Goal: Task Accomplishment & Management: Complete application form

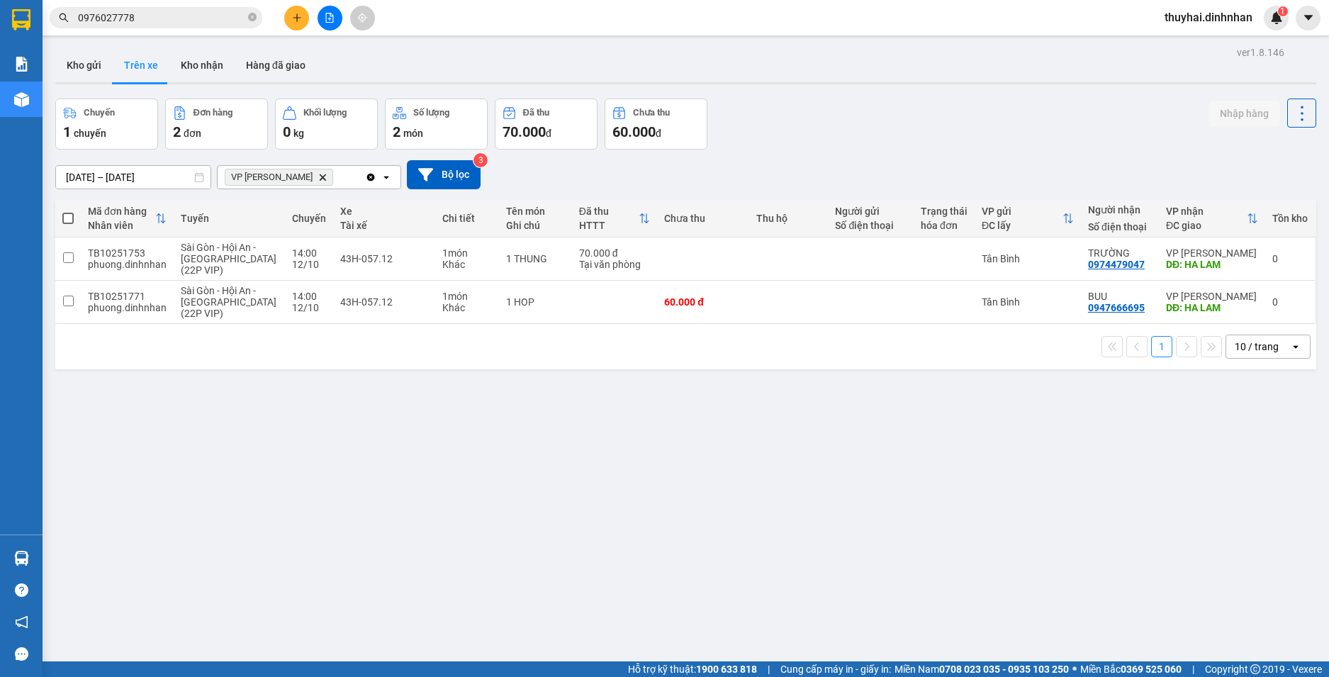
click at [297, 176] on span "VP [PERSON_NAME]" at bounding box center [279, 177] width 108 height 17
click at [320, 176] on icon "VP Hà Lam, close by backspace" at bounding box center [323, 177] width 6 height 6
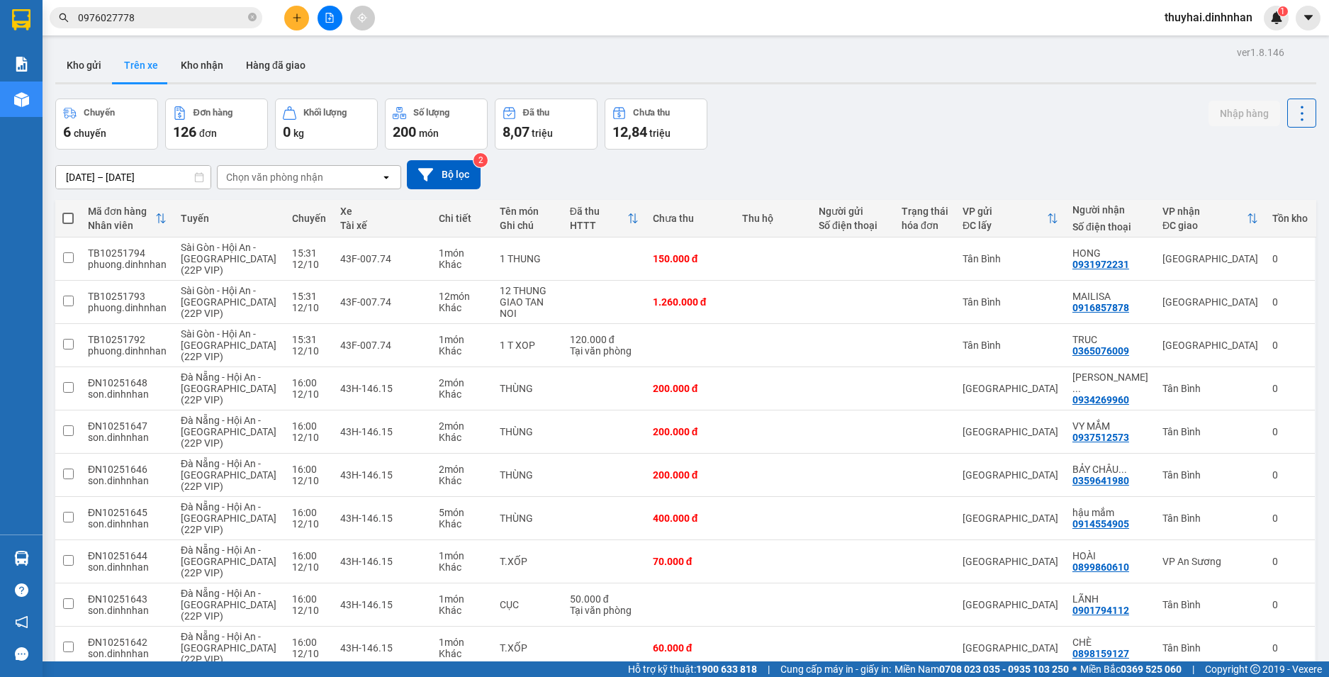
click at [391, 180] on icon "open" at bounding box center [386, 177] width 11 height 11
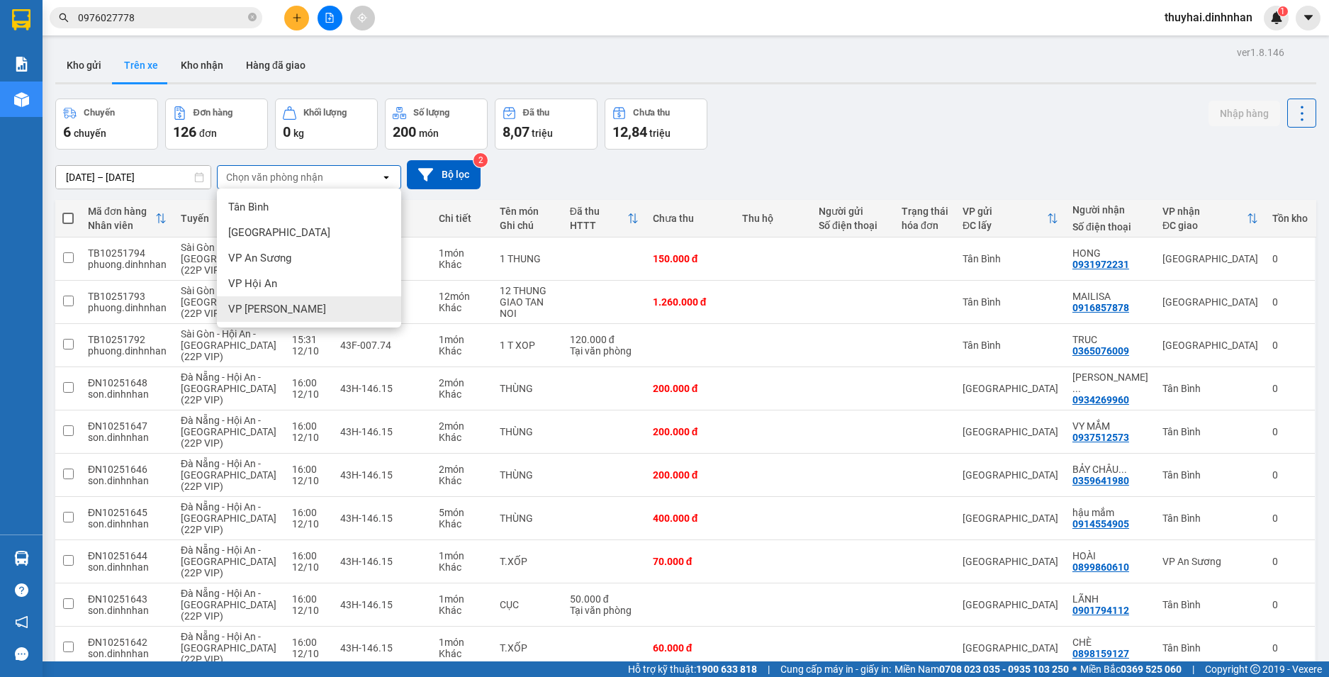
click at [344, 313] on div "VP [PERSON_NAME]" at bounding box center [309, 309] width 184 height 26
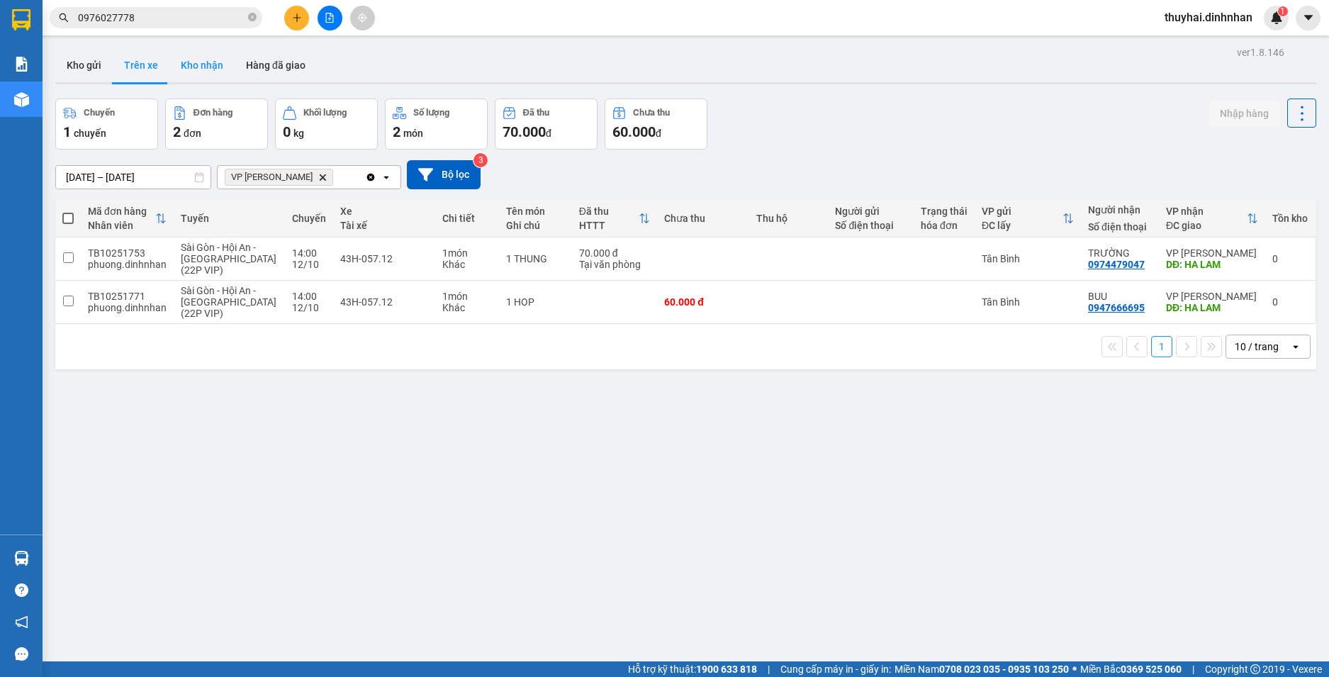
click at [213, 60] on button "Kho nhận" at bounding box center [201, 65] width 65 height 34
type input "[DATE] – [DATE]"
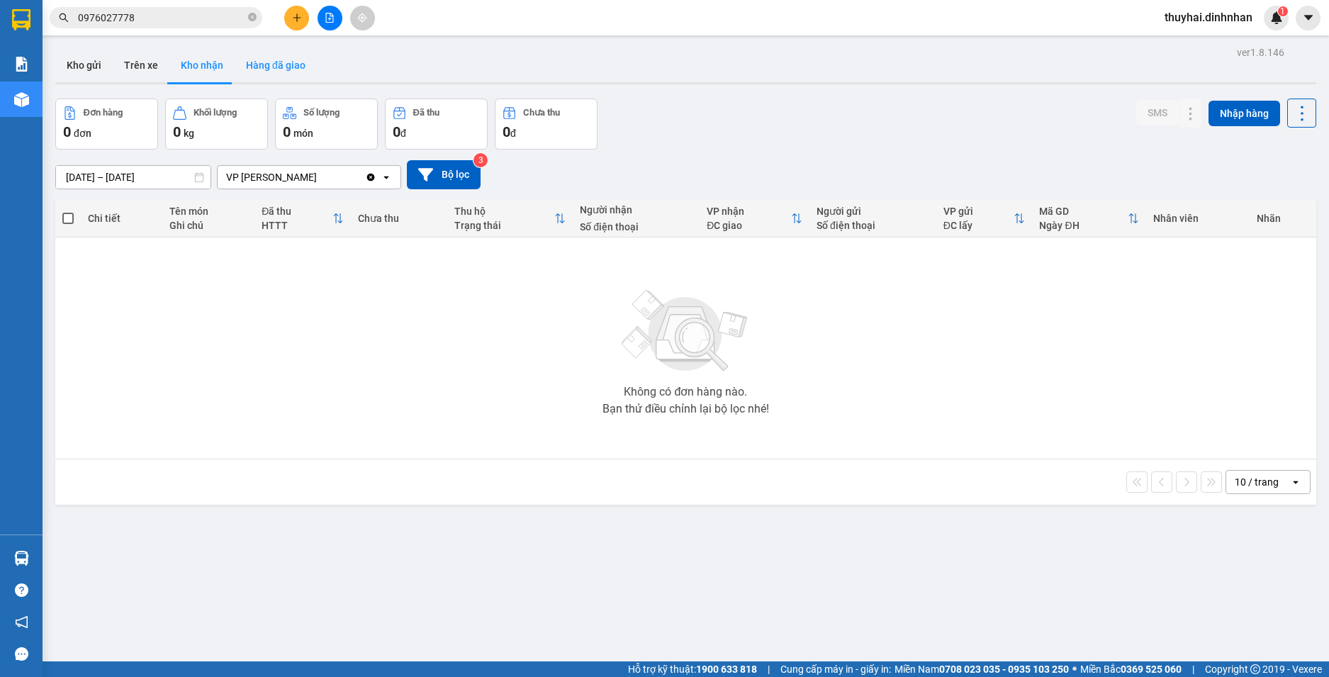
click at [268, 62] on button "Hàng đã giao" at bounding box center [276, 65] width 82 height 34
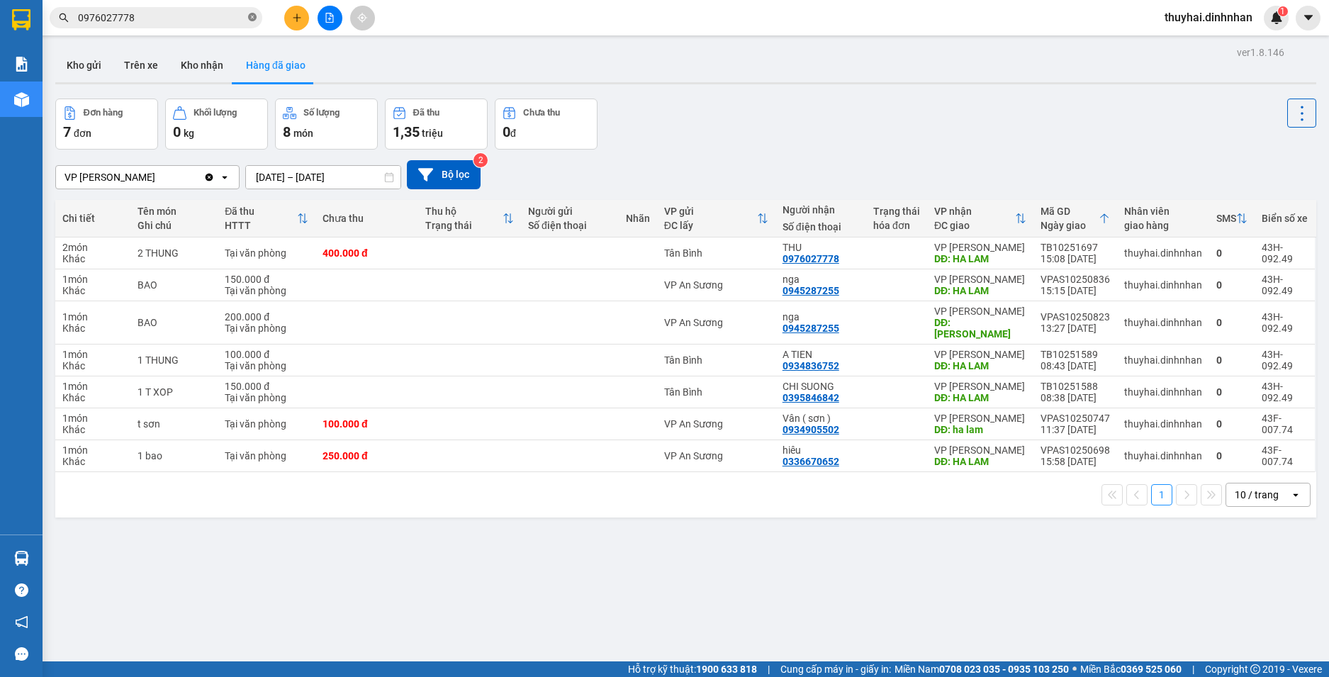
click at [249, 14] on icon "close-circle" at bounding box center [252, 17] width 9 height 9
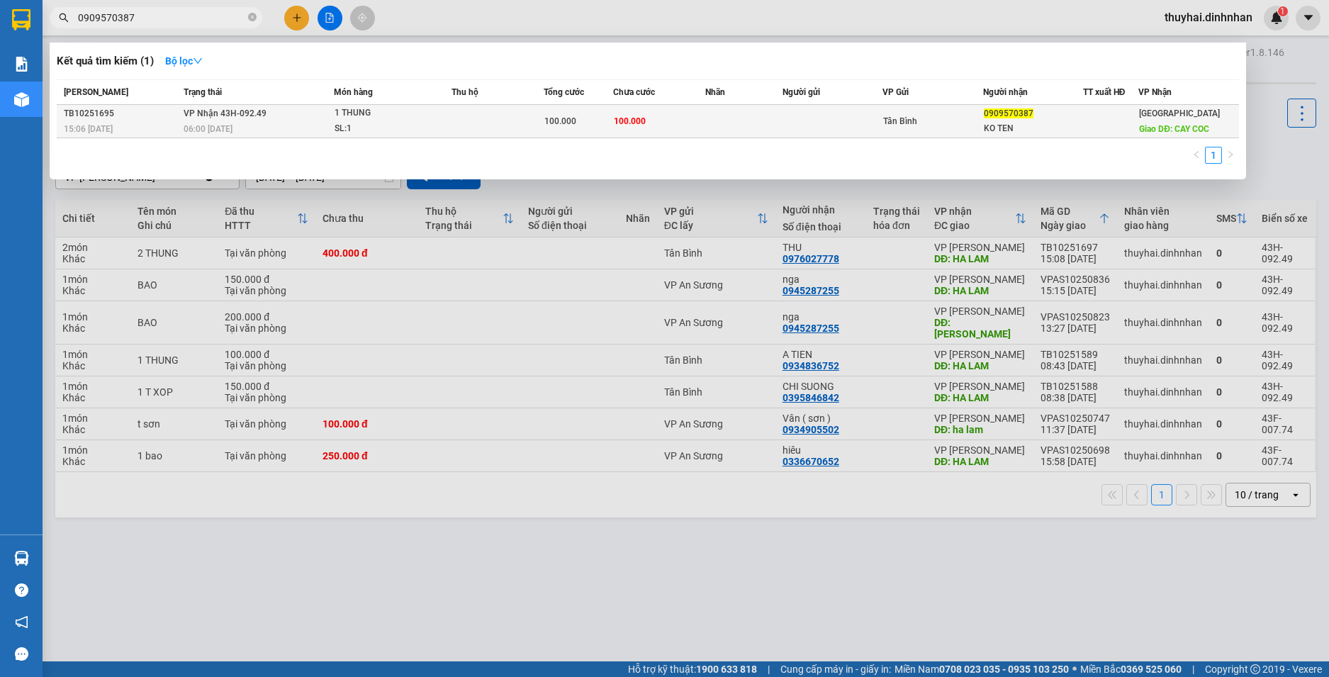
type input "0909570387"
click at [700, 127] on td "100.000" at bounding box center [659, 121] width 92 height 33
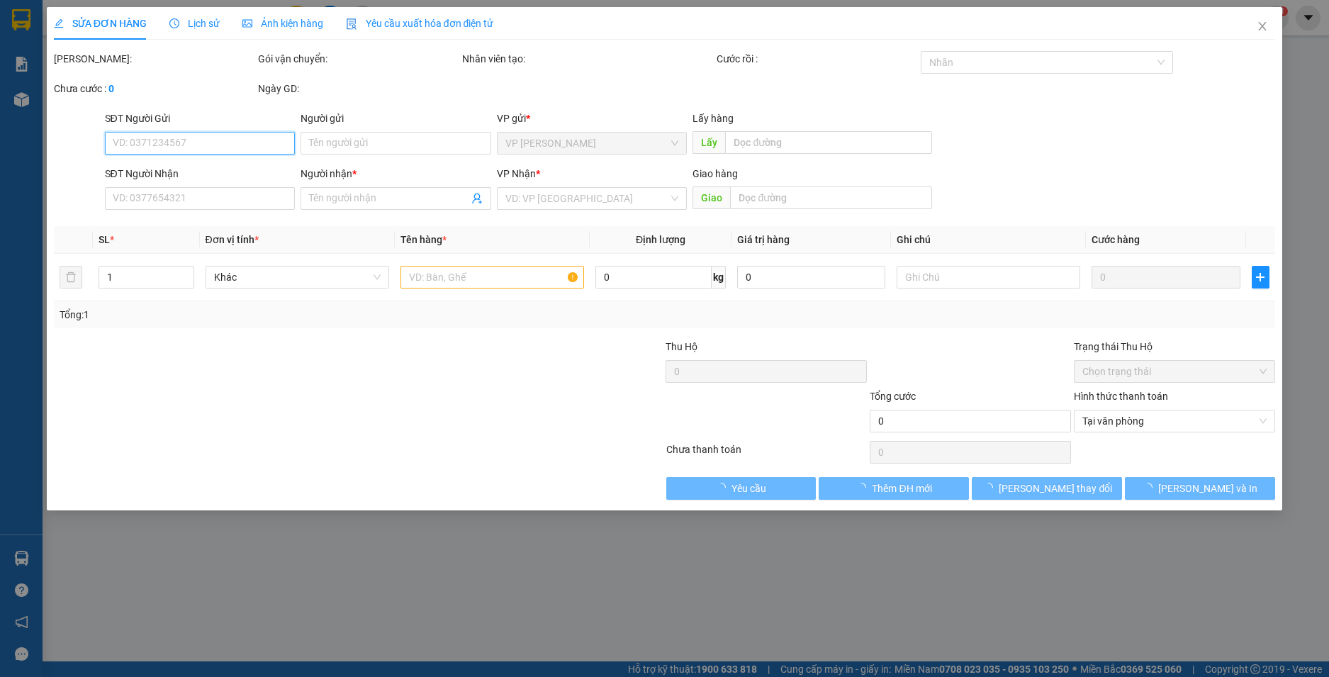
type input "0909570387"
type input "KO TEN"
type input "CAY COC"
type input "100.000"
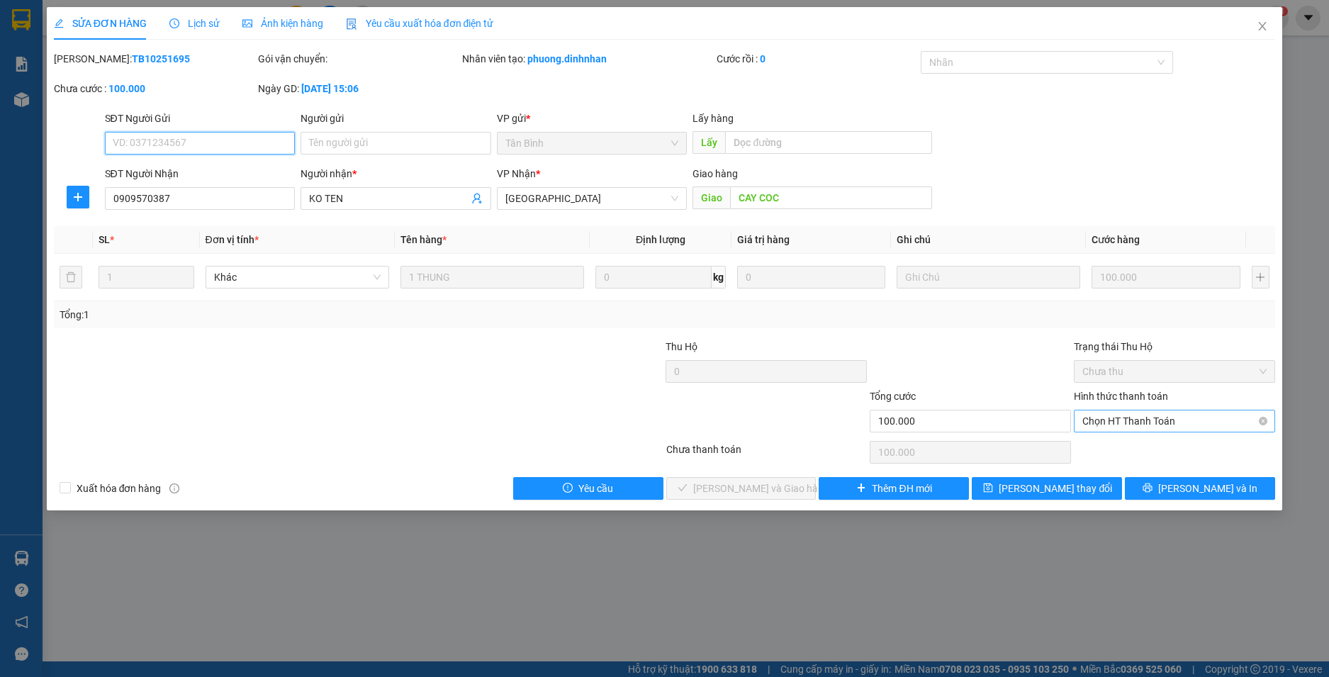
click at [1227, 420] on span "Chọn HT Thanh Toán" at bounding box center [1174, 420] width 184 height 21
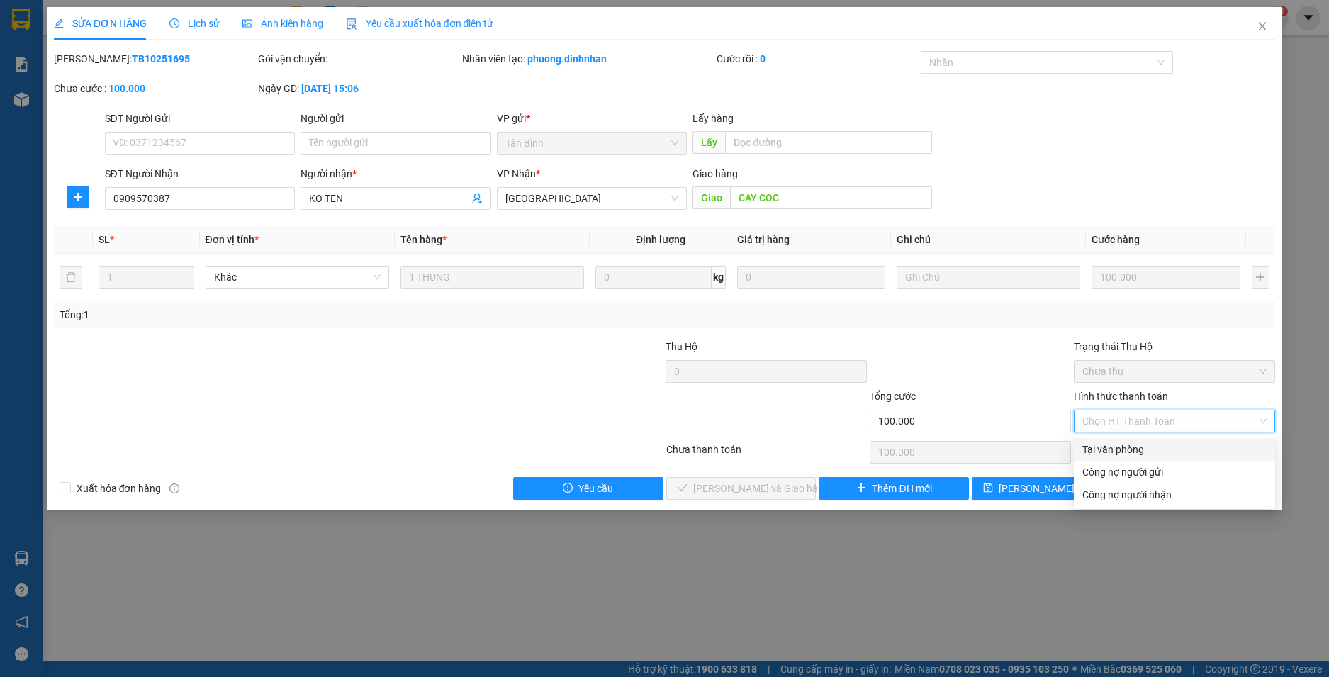
click at [1147, 444] on div "Tại văn phòng" at bounding box center [1174, 450] width 184 height 16
type input "0"
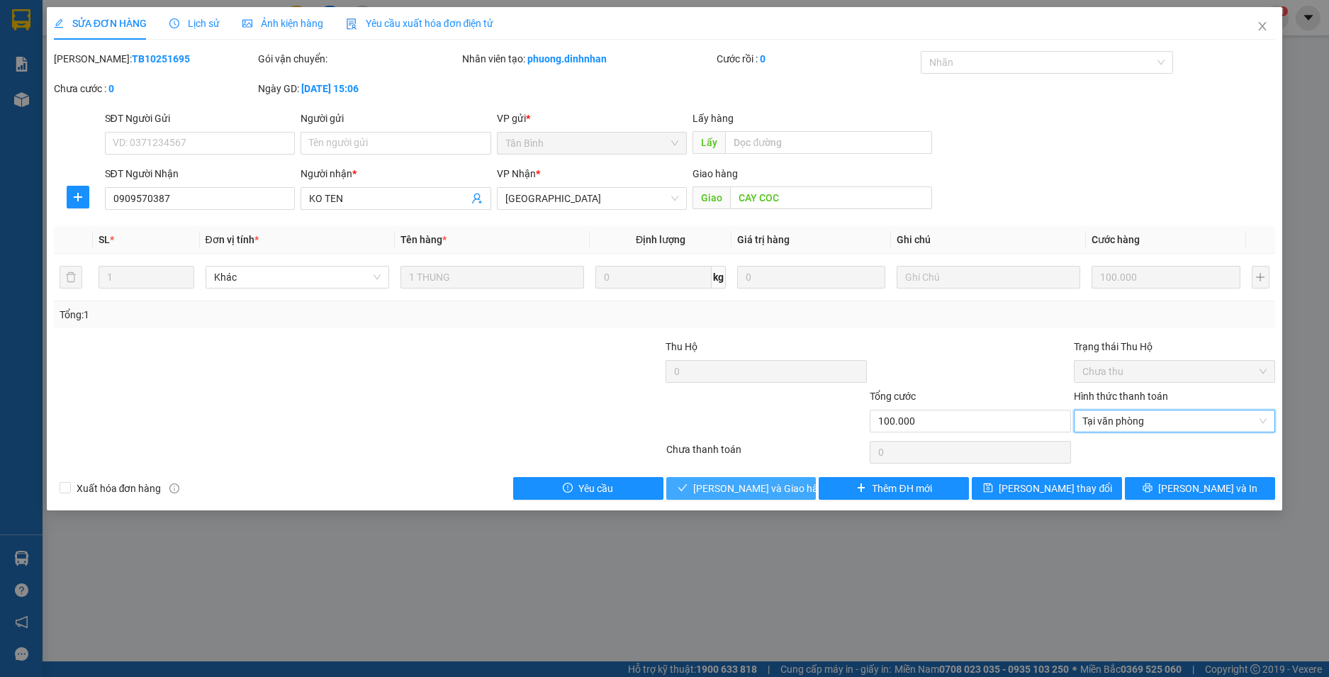
click at [741, 496] on button "[PERSON_NAME] và Giao hàng" at bounding box center [741, 488] width 150 height 23
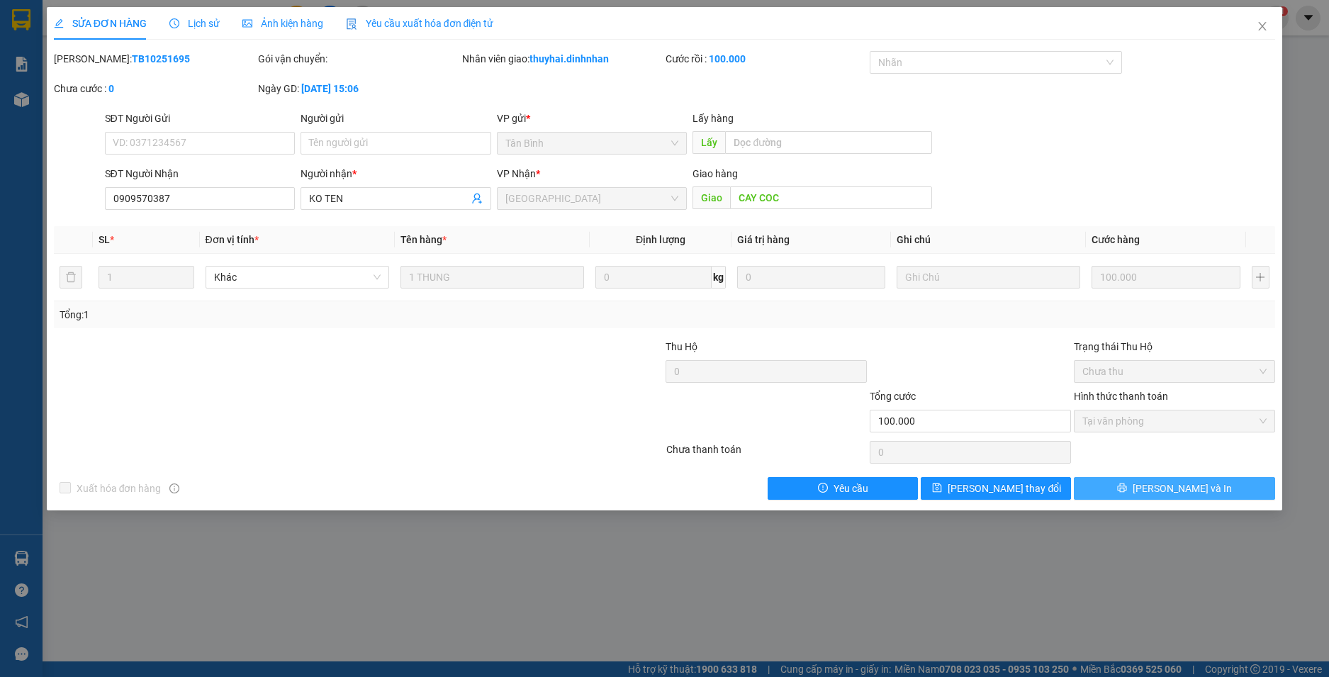
click at [1124, 488] on button "[PERSON_NAME] và In" at bounding box center [1174, 488] width 201 height 23
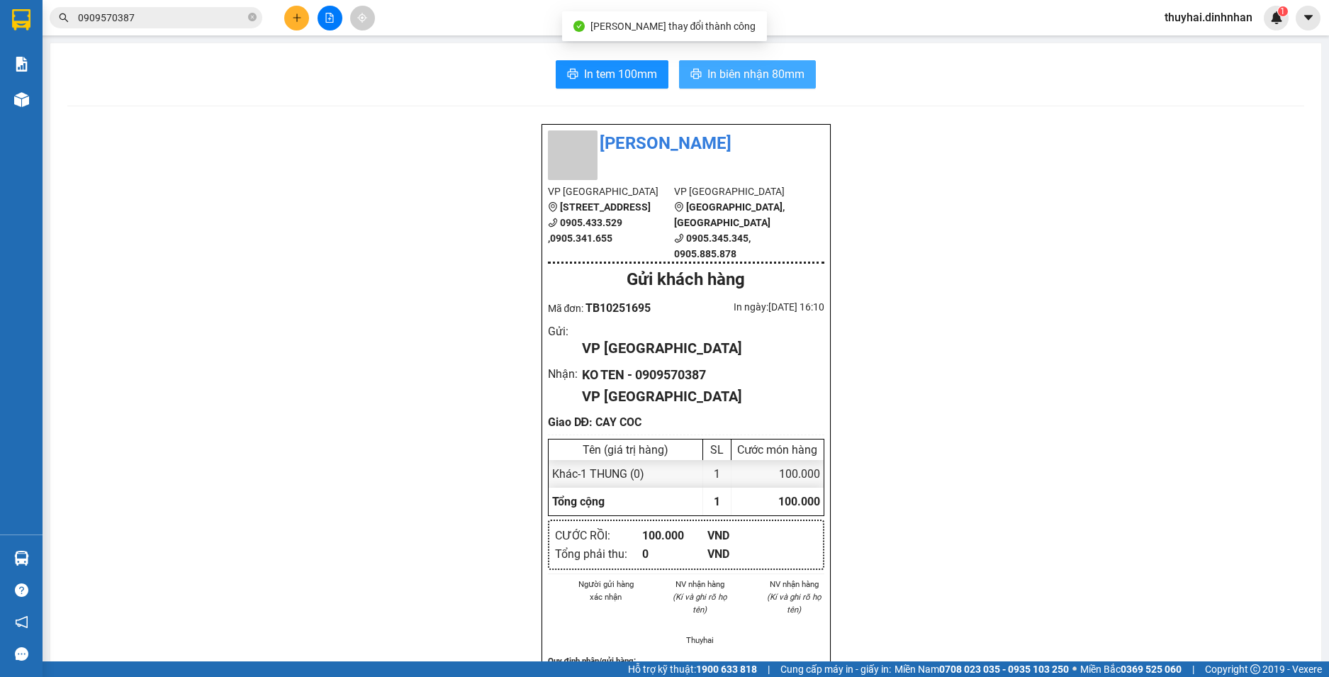
click at [723, 67] on span "In biên nhận 80mm" at bounding box center [755, 74] width 97 height 18
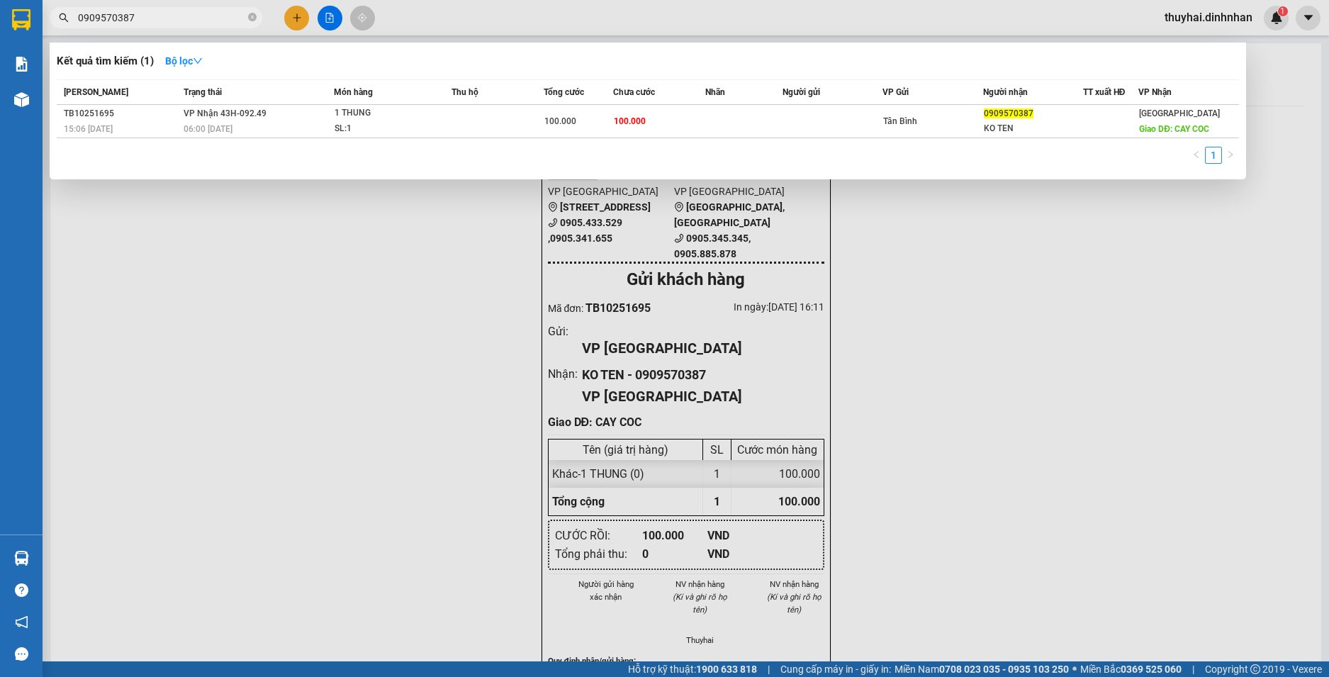
click at [245, 22] on span "0909570387" at bounding box center [156, 17] width 213 height 21
click at [257, 18] on span "0909570387" at bounding box center [156, 17] width 213 height 21
click at [252, 19] on icon "close-circle" at bounding box center [252, 17] width 9 height 9
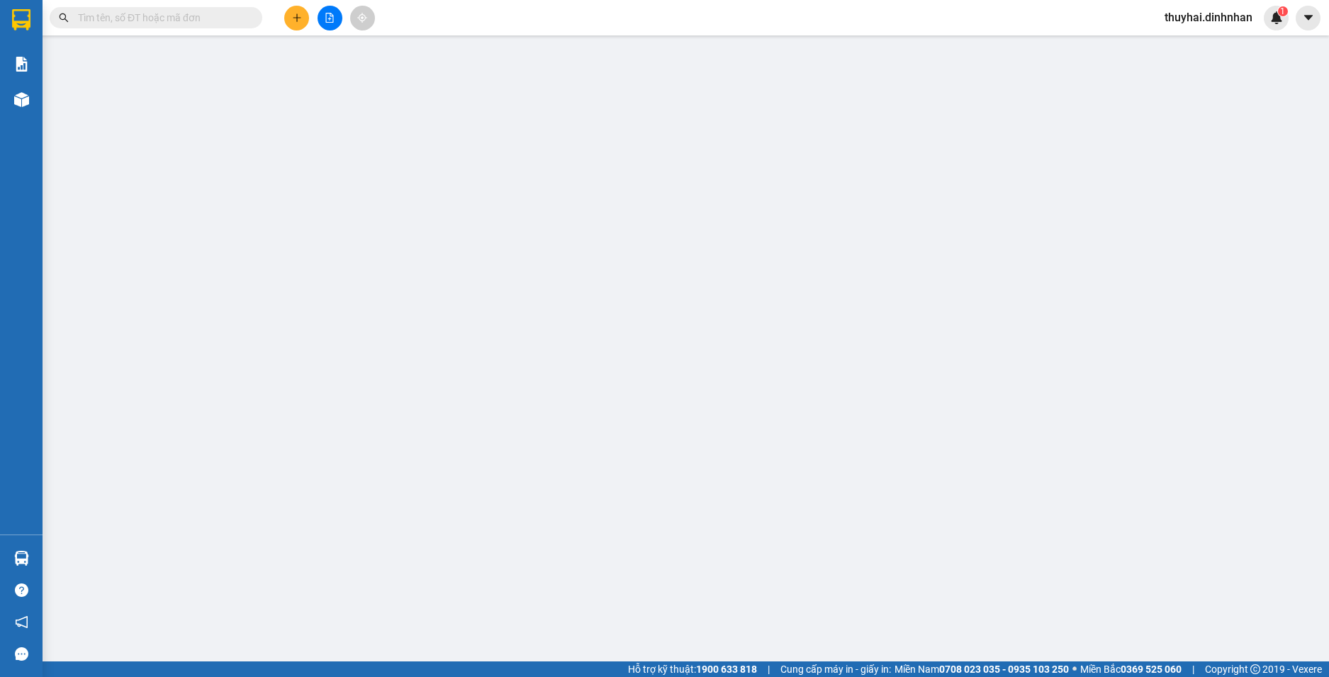
type input "0909570387"
type input "KO TEN"
type input "CAY COC"
type input "100.000"
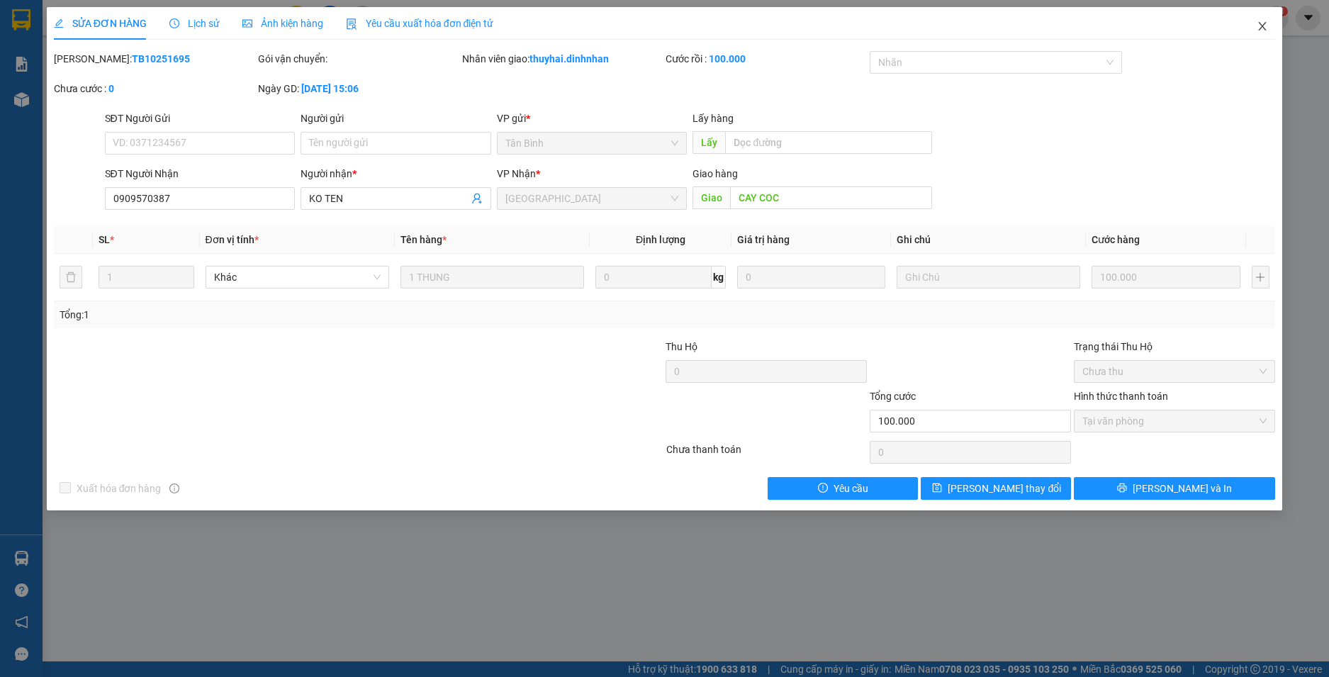
click at [1268, 28] on icon "close" at bounding box center [1262, 26] width 11 height 11
